Goal: Information Seeking & Learning: Understand process/instructions

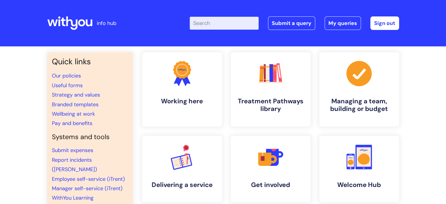
click at [206, 22] on input "Enter your search term here..." at bounding box center [224, 23] width 69 height 13
type input "birthday"
click button "Search" at bounding box center [0, 0] width 0 height 0
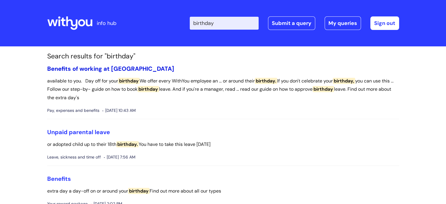
click at [112, 68] on link "Benefits of working at [GEOGRAPHIC_DATA]" at bounding box center [110, 69] width 127 height 8
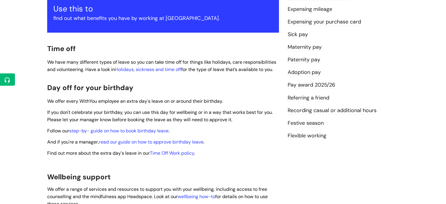
scroll to position [134, 0]
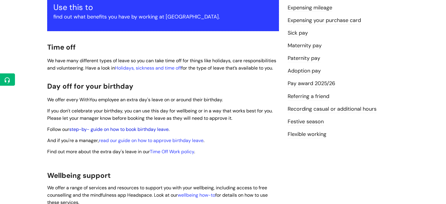
click at [114, 126] on link "step-by- guide on how to book birthday leave" at bounding box center [118, 129] width 99 height 6
